Goal: Information Seeking & Learning: Learn about a topic

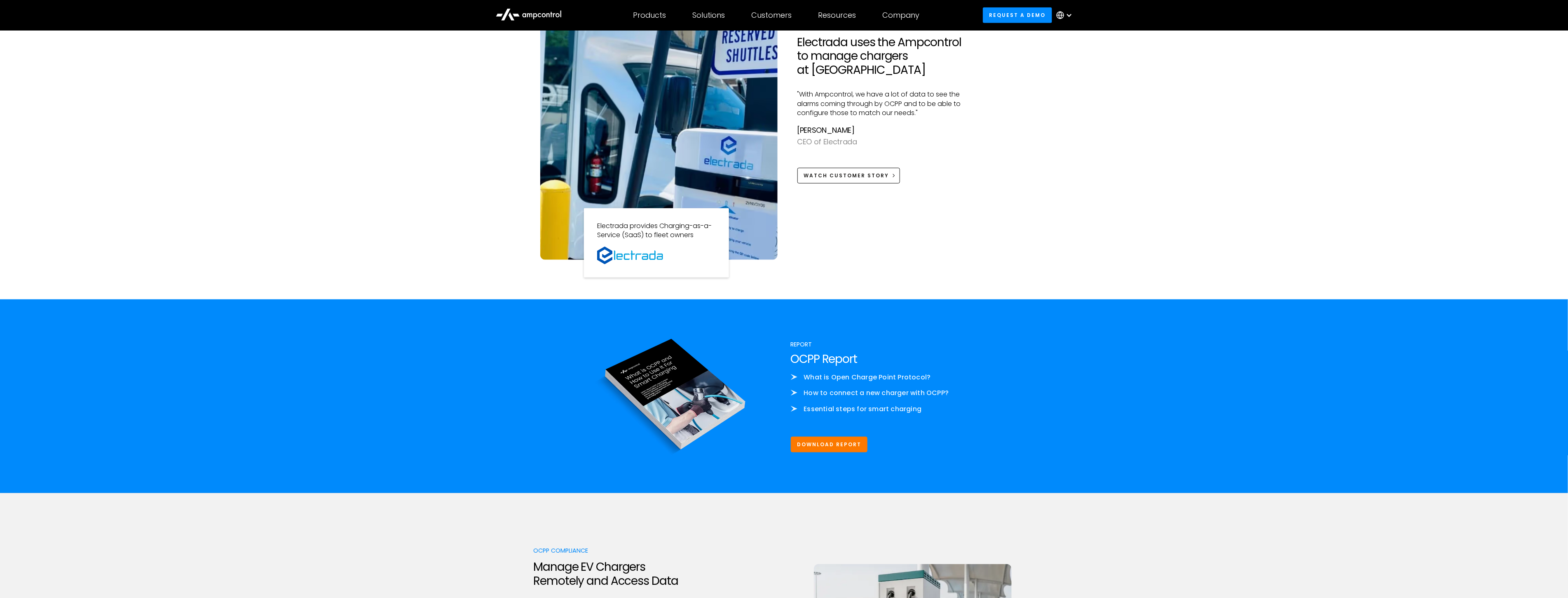
scroll to position [778, 0]
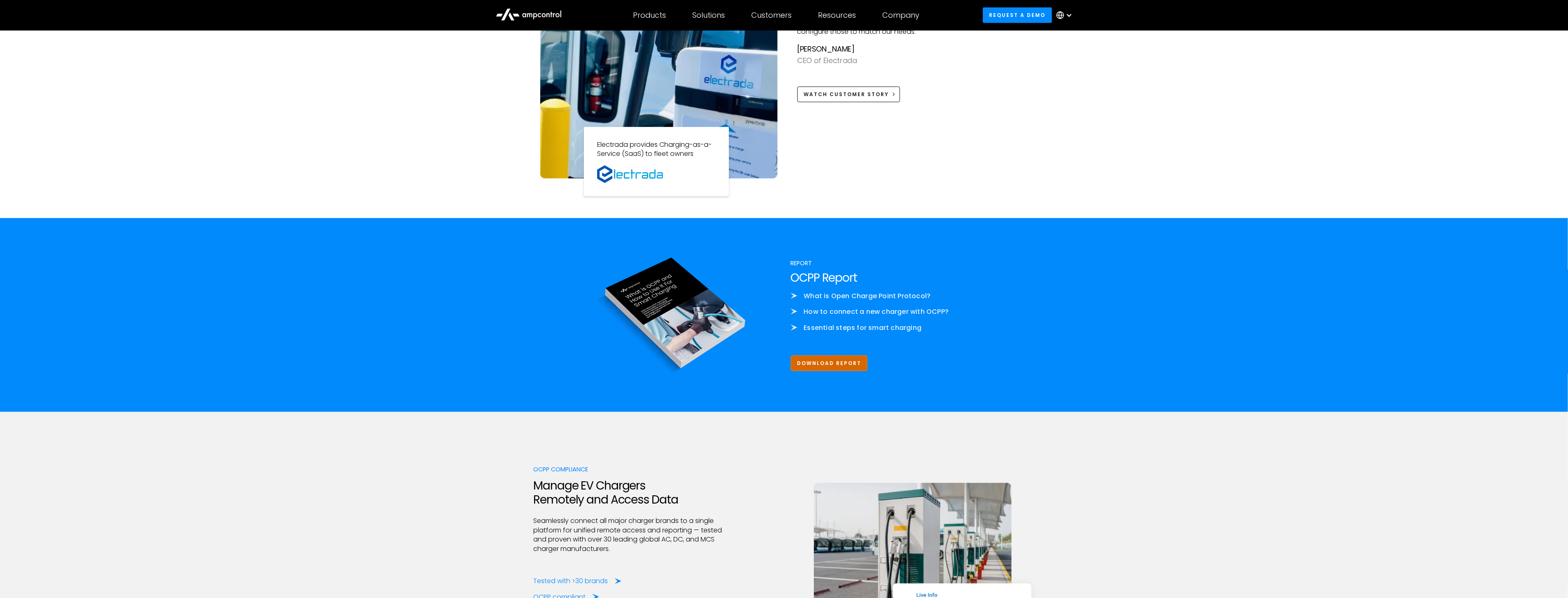
click at [833, 362] on link "Download Report" at bounding box center [829, 363] width 77 height 15
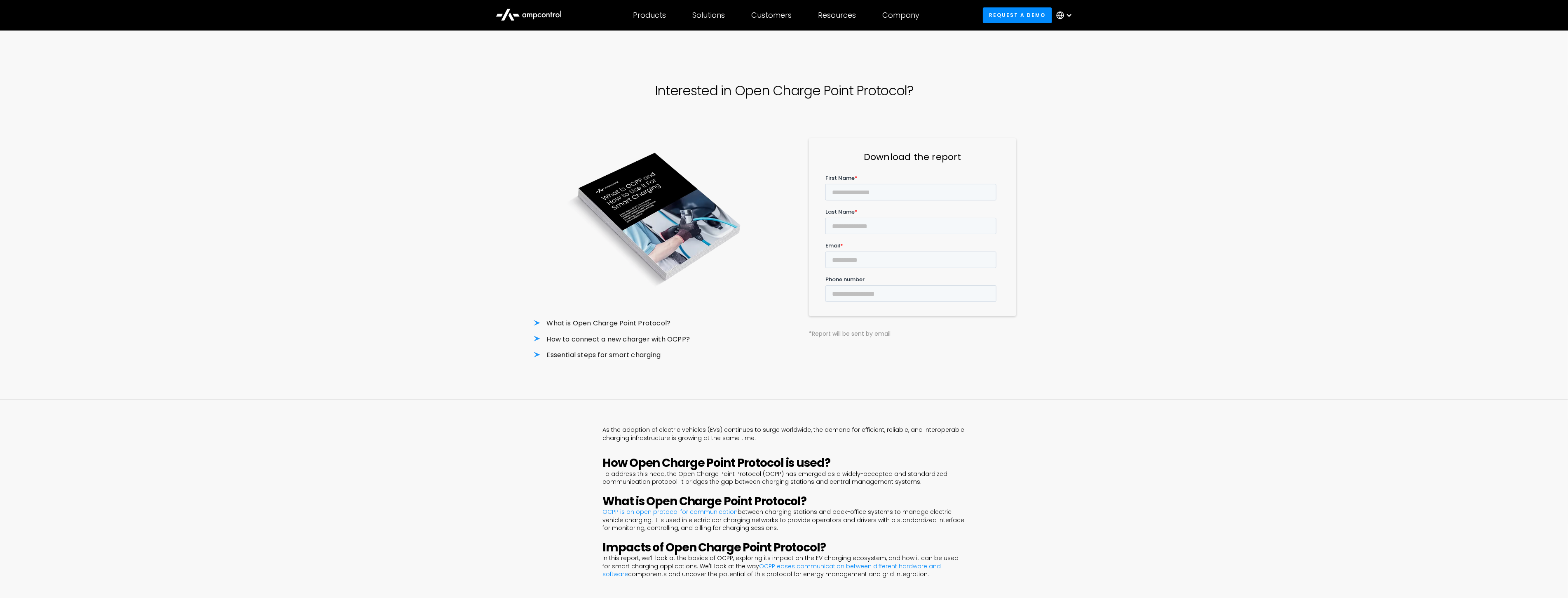
click at [536, 11] on icon at bounding box center [528, 14] width 66 height 19
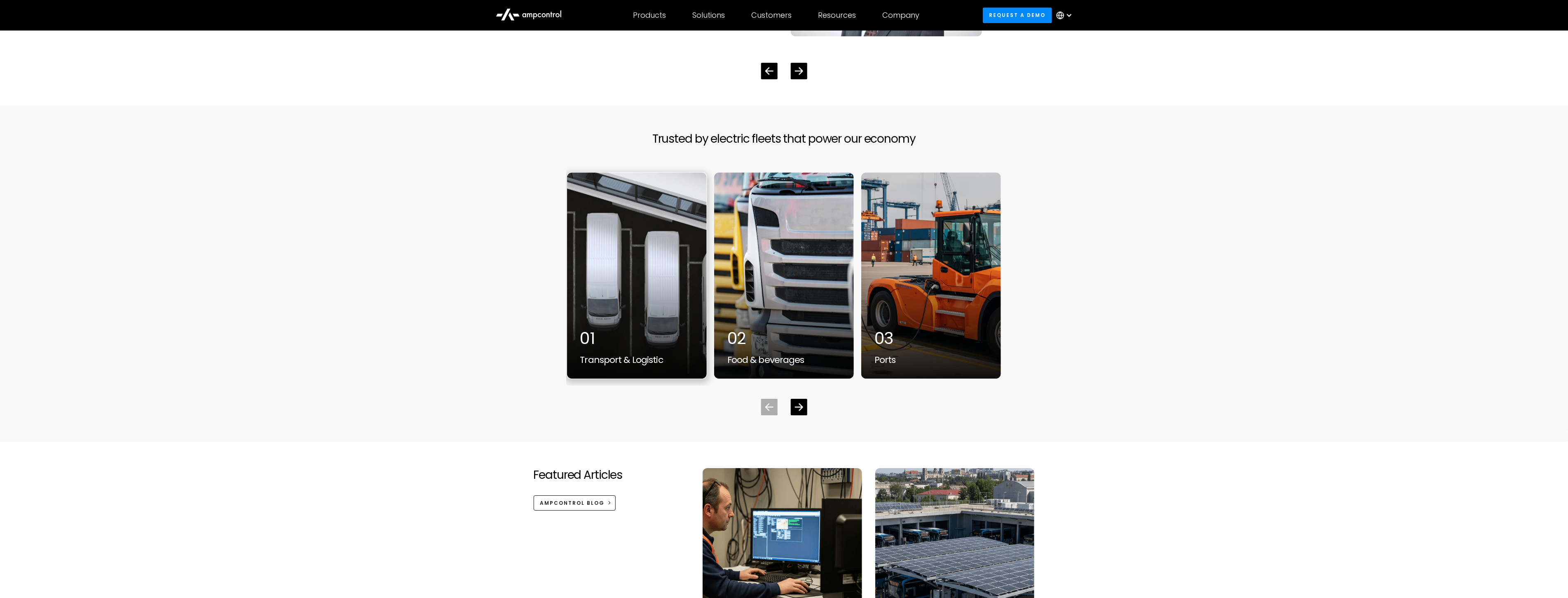
scroll to position [2198, 0]
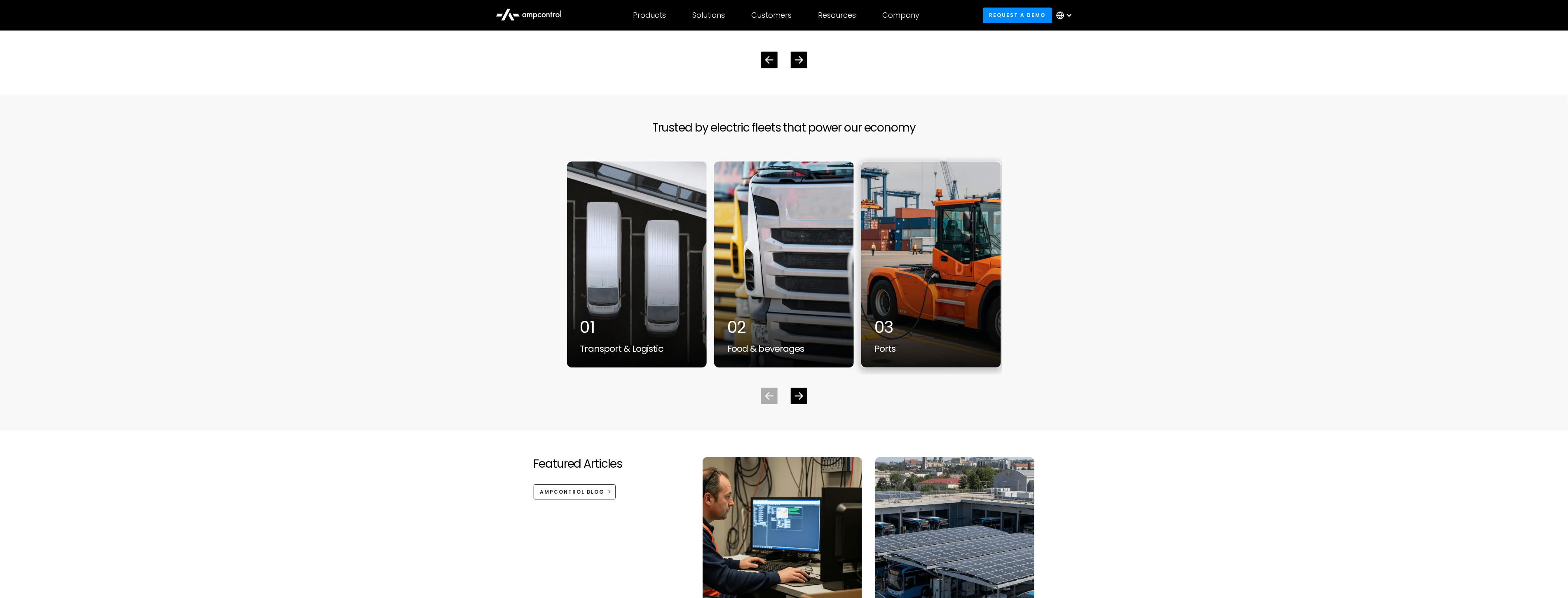
click at [924, 293] on div "3 / 7" at bounding box center [931, 264] width 140 height 206
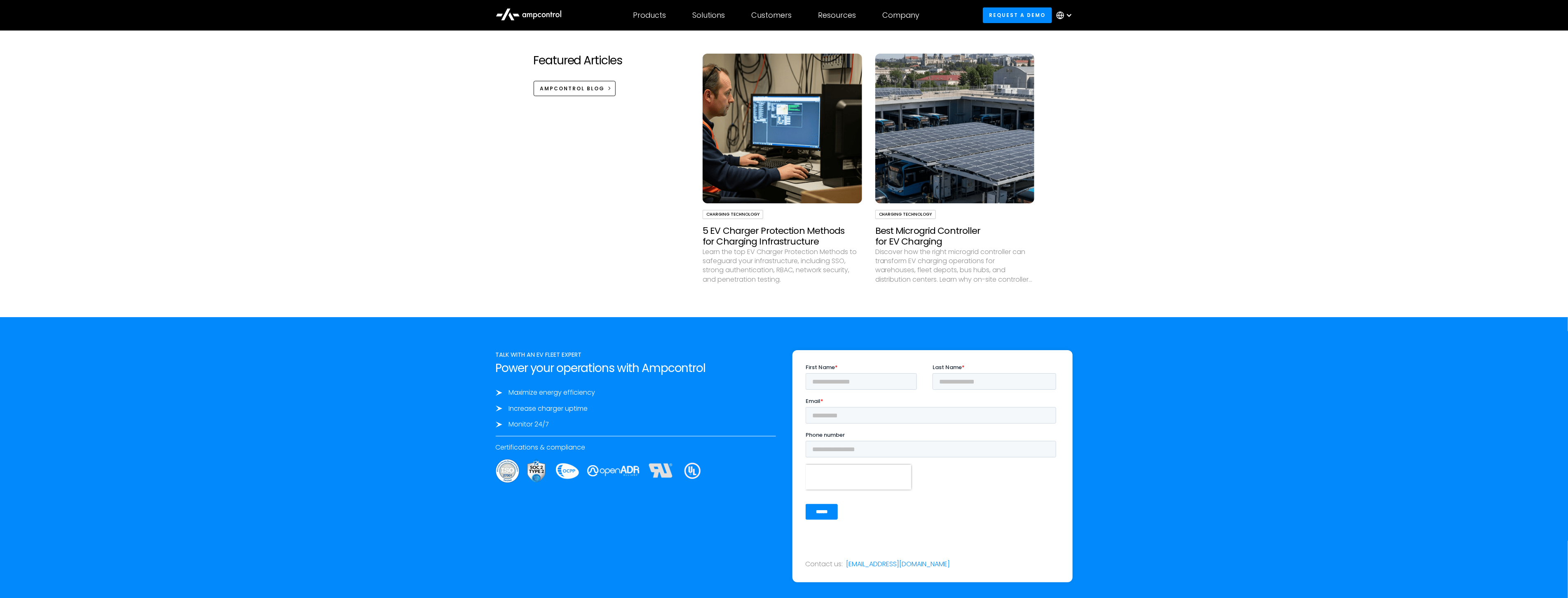
scroll to position [2611, 0]
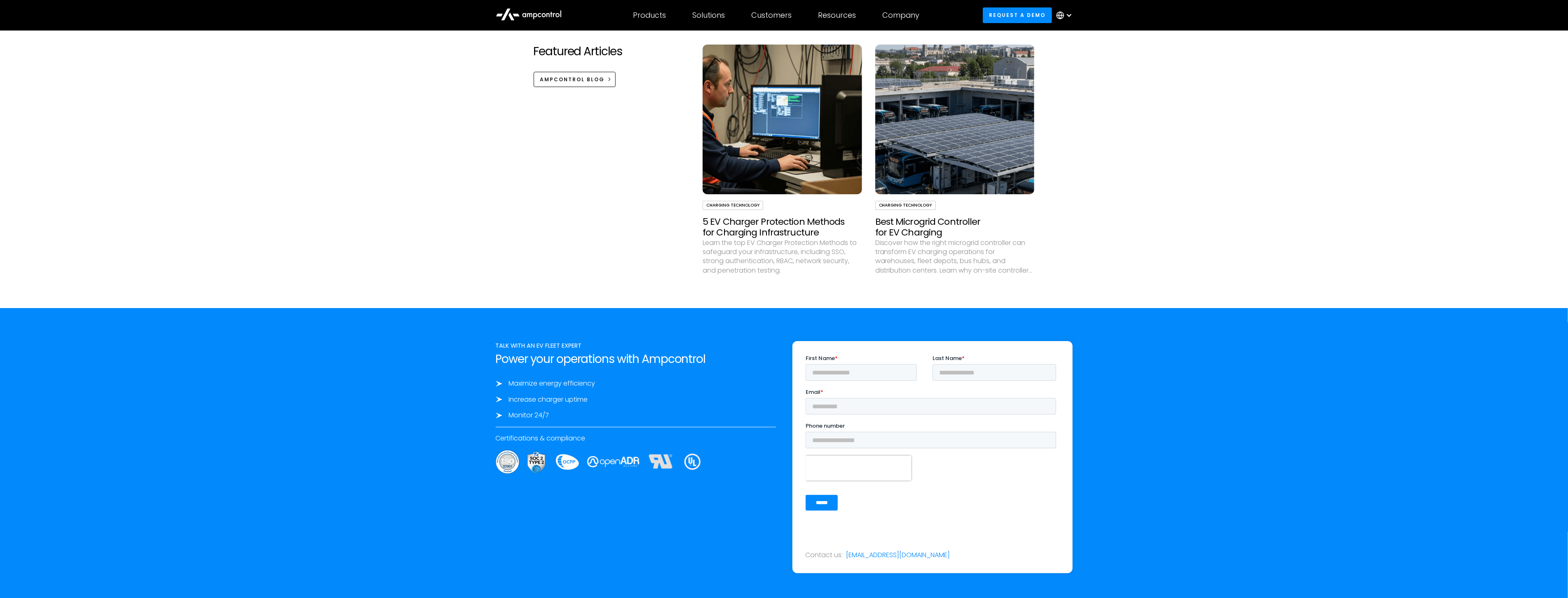
click at [928, 217] on h3 "Best Microgrid Controller for EV Charging" at bounding box center [955, 227] width 159 height 22
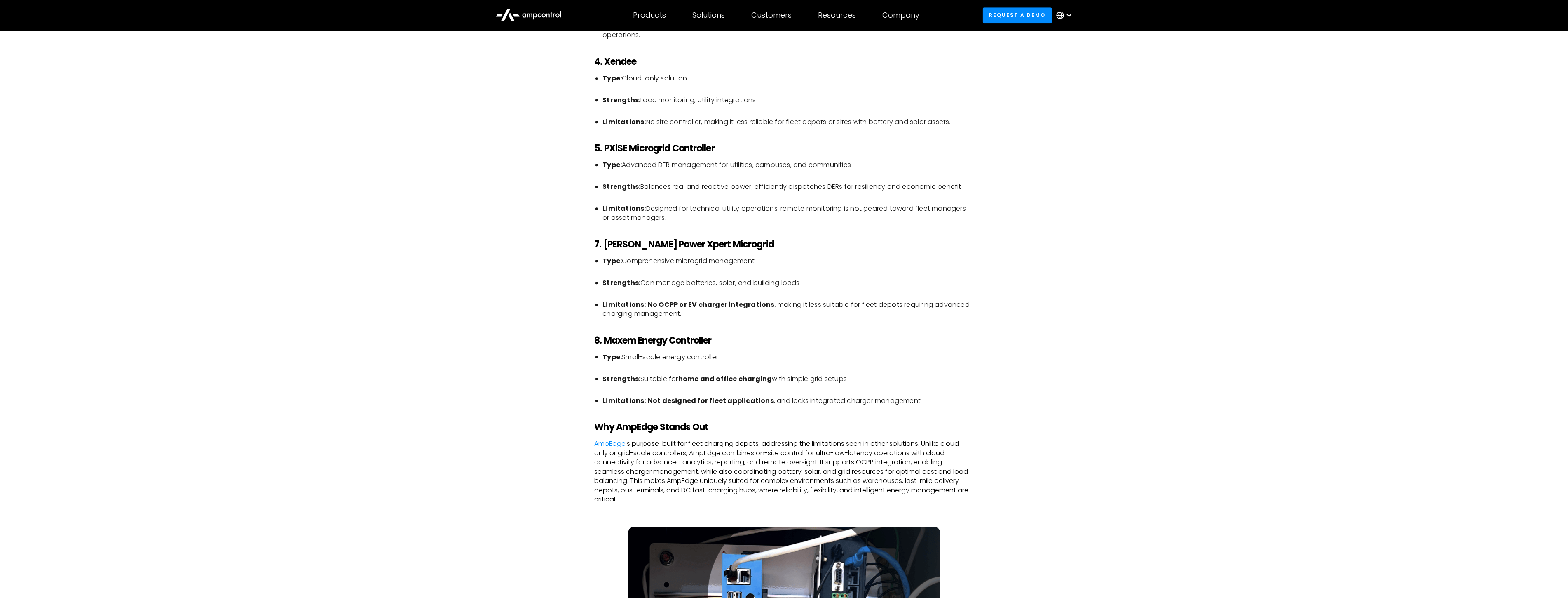
scroll to position [2153, 0]
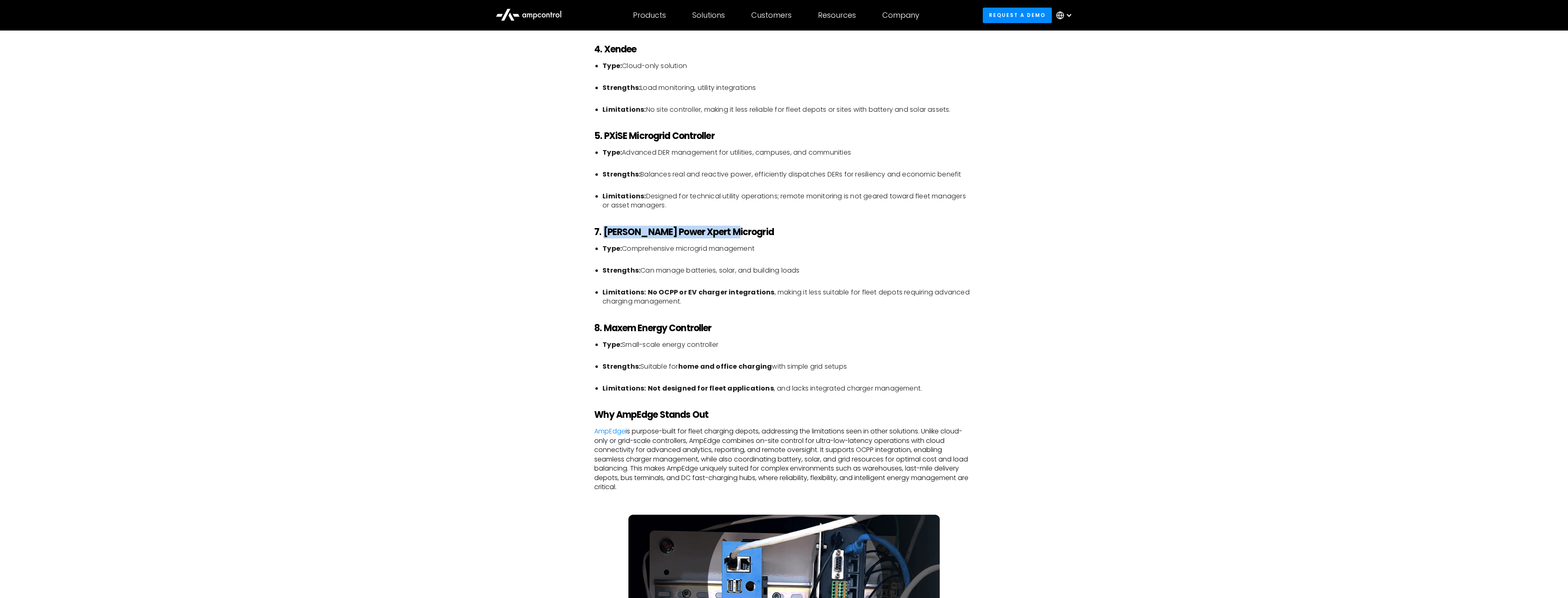
drag, startPoint x: 604, startPoint y: 234, endPoint x: 729, endPoint y: 232, distance: 125.0
click at [729, 232] on h3 "7. [PERSON_NAME] Power Xpert Microgrid" at bounding box center [784, 232] width 379 height 11
copy strong "[PERSON_NAME] Power Xpert Microgrid"
